Goal: Task Accomplishment & Management: Use online tool/utility

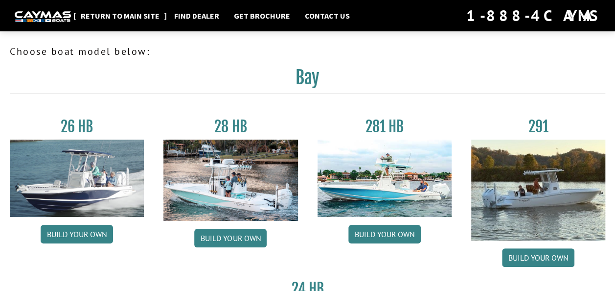
click at [117, 14] on link "Return to main site" at bounding box center [120, 15] width 89 height 13
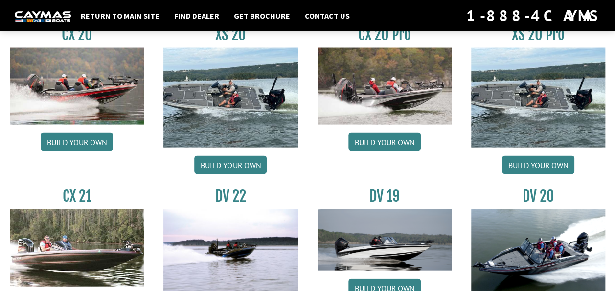
scroll to position [1125, 0]
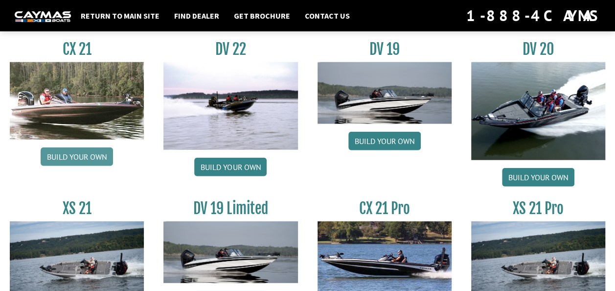
click at [83, 157] on link "Build your own" at bounding box center [77, 156] width 72 height 19
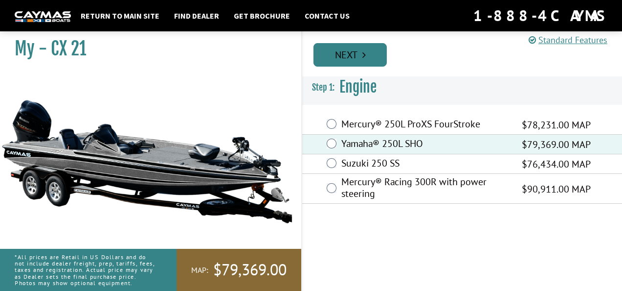
click at [344, 49] on link "Next" at bounding box center [349, 54] width 73 height 23
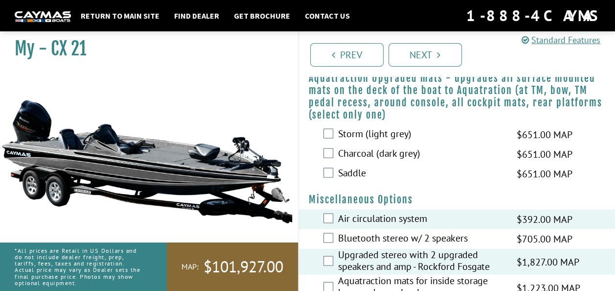
scroll to position [831, 0]
